Goal: Task Accomplishment & Management: Manage account settings

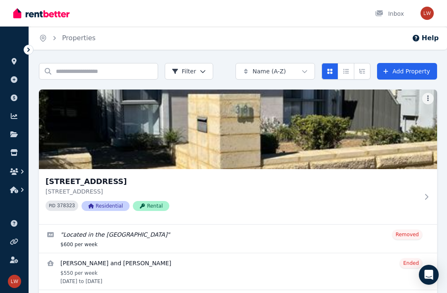
click at [29, 50] on icon at bounding box center [28, 50] width 2 height 4
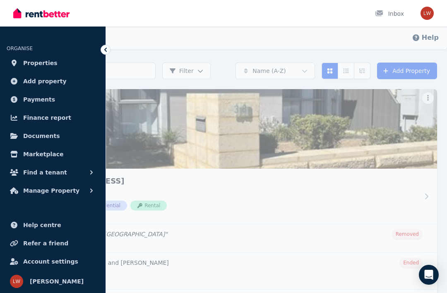
scroll to position [5, 0]
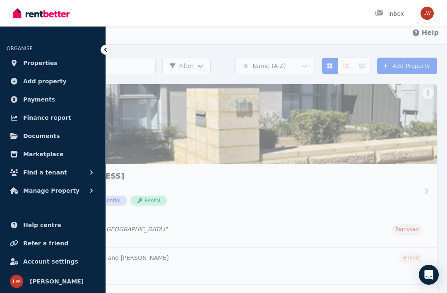
click at [39, 102] on span "Payments" at bounding box center [39, 99] width 32 height 10
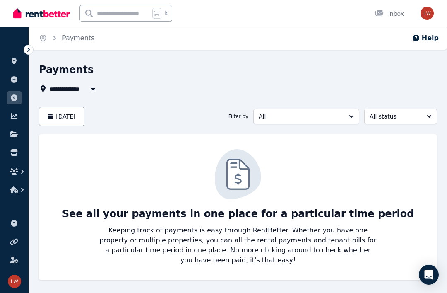
click at [94, 89] on icon "button" at bounding box center [93, 88] width 8 height 7
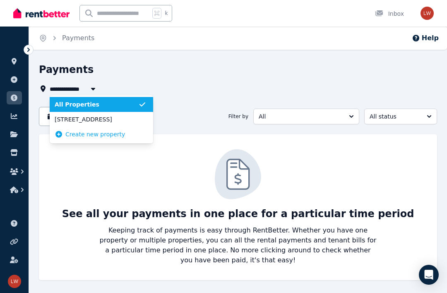
click at [118, 124] on li "[STREET_ADDRESS]" at bounding box center [102, 119] width 104 height 15
type input "**********"
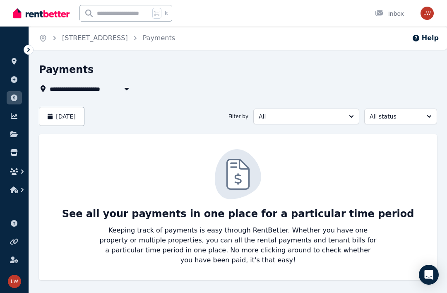
click at [390, 234] on div "See all your payments in one place for a particular time period Keeping track o…" at bounding box center [238, 207] width 382 height 116
click at [29, 51] on icon at bounding box center [28, 50] width 8 height 8
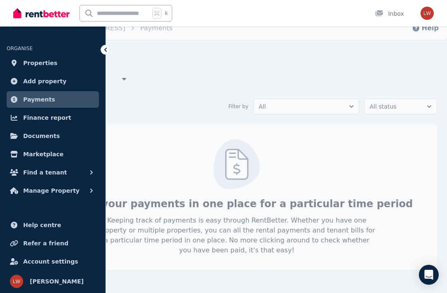
scroll to position [17, 0]
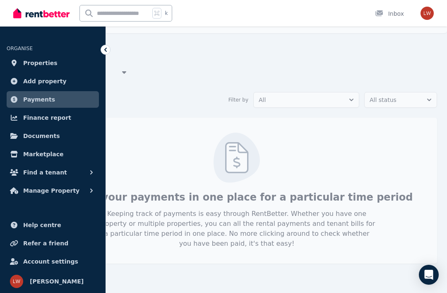
click at [48, 282] on span "[PERSON_NAME]" at bounding box center [57, 281] width 54 height 10
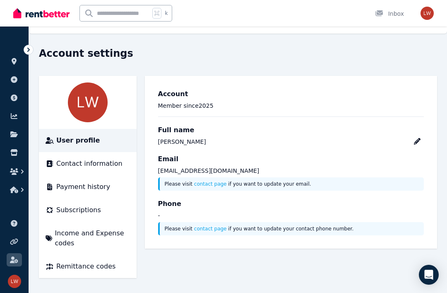
click at [70, 190] on span "Payment history" at bounding box center [83, 187] width 54 height 10
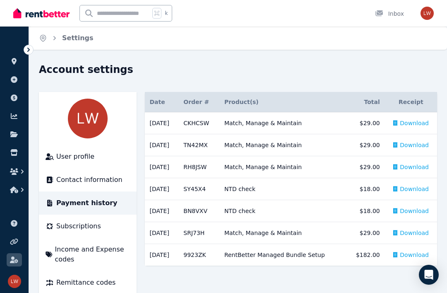
click at [65, 229] on span "Subscriptions" at bounding box center [78, 226] width 45 height 10
